Goal: Information Seeking & Learning: Stay updated

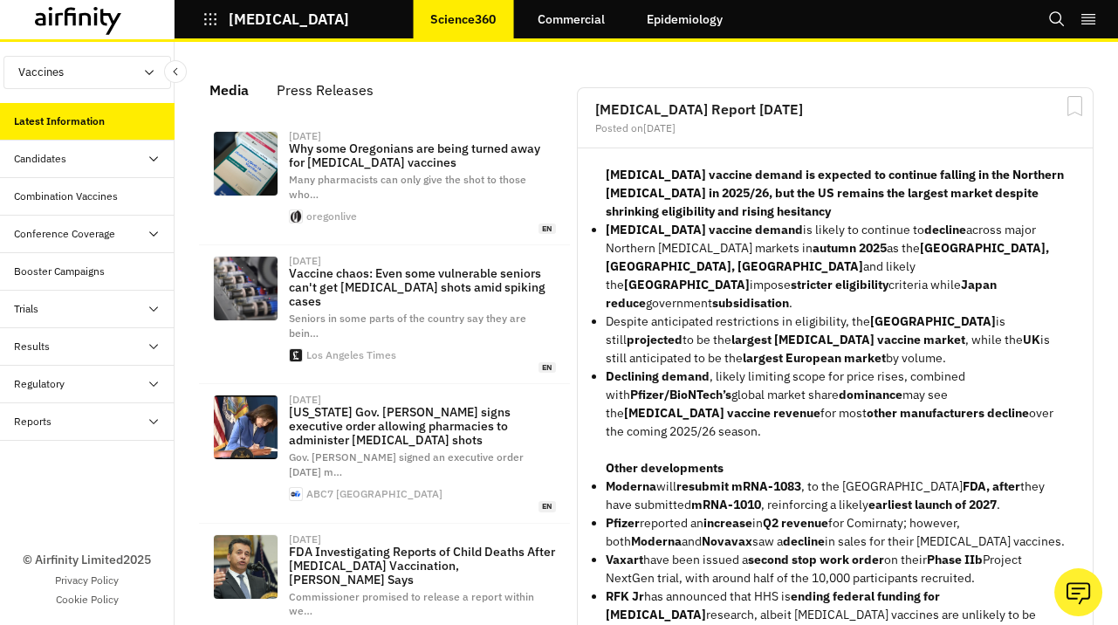
scroll to position [1237, 523]
click at [94, 196] on div "Combination Vaccines" at bounding box center [66, 196] width 104 height 16
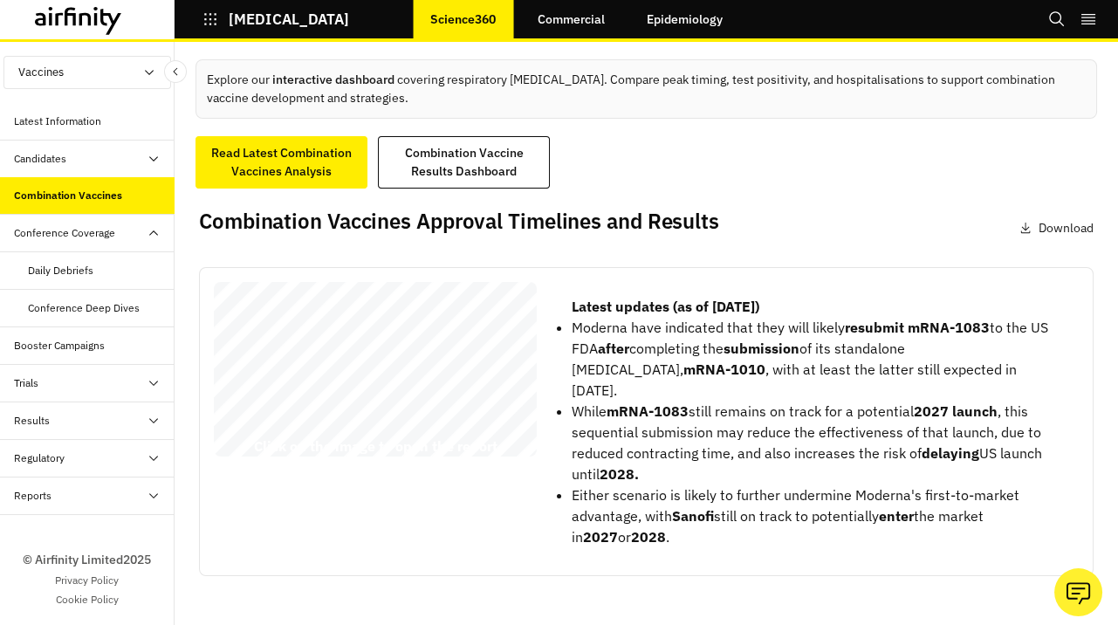
click at [101, 113] on div "Latest Information" at bounding box center [94, 121] width 161 height 16
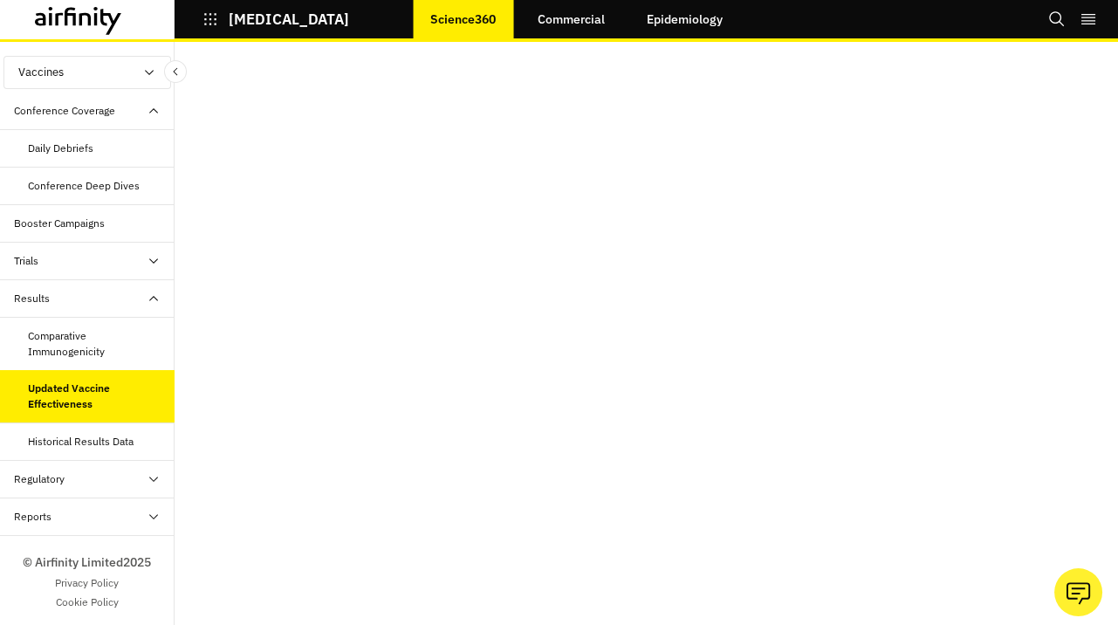
scroll to position [305, 0]
